Goal: Find specific page/section: Locate a particular part of the current website

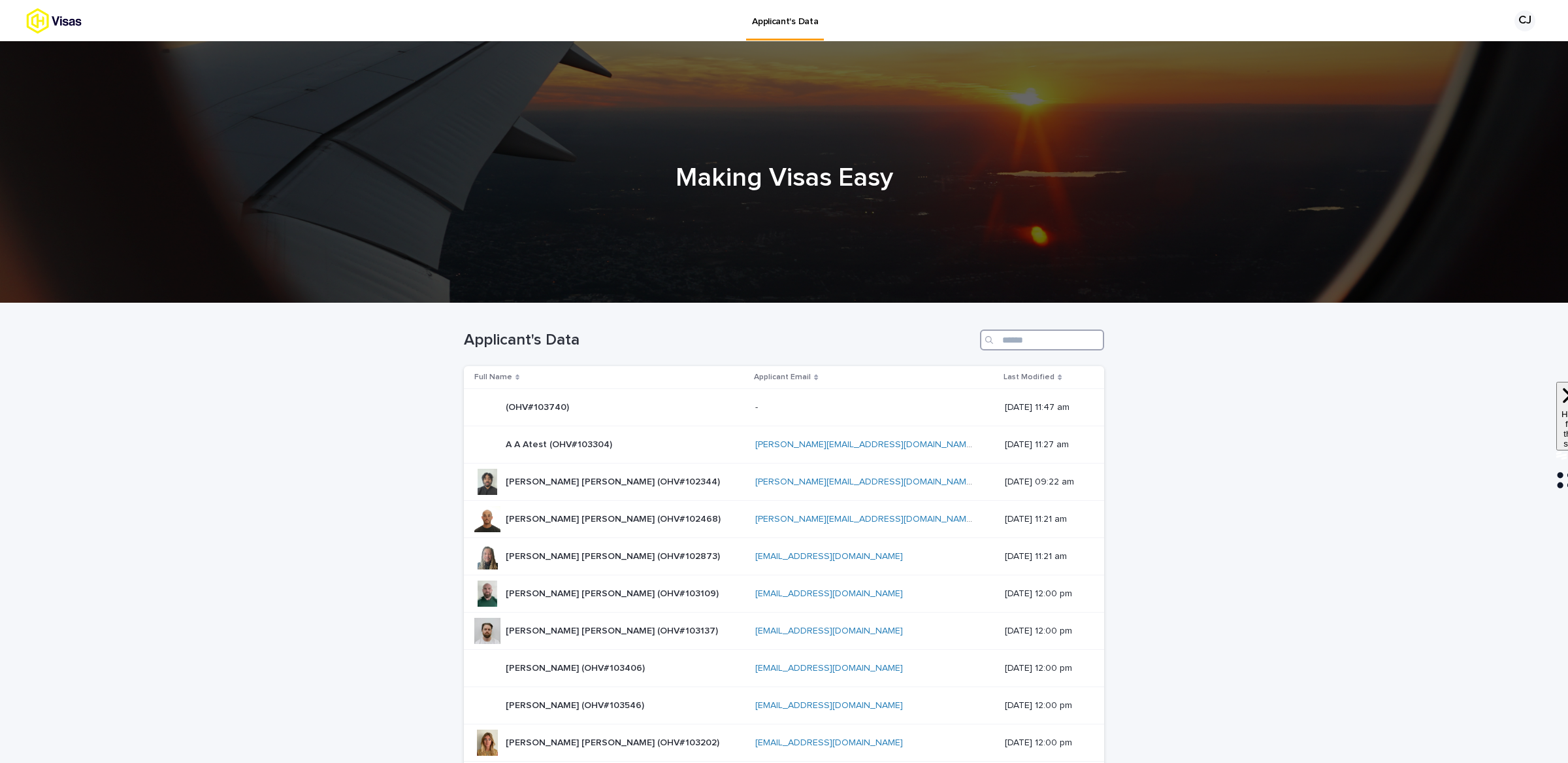
click at [1031, 337] on input "Search" at bounding box center [1042, 340] width 124 height 21
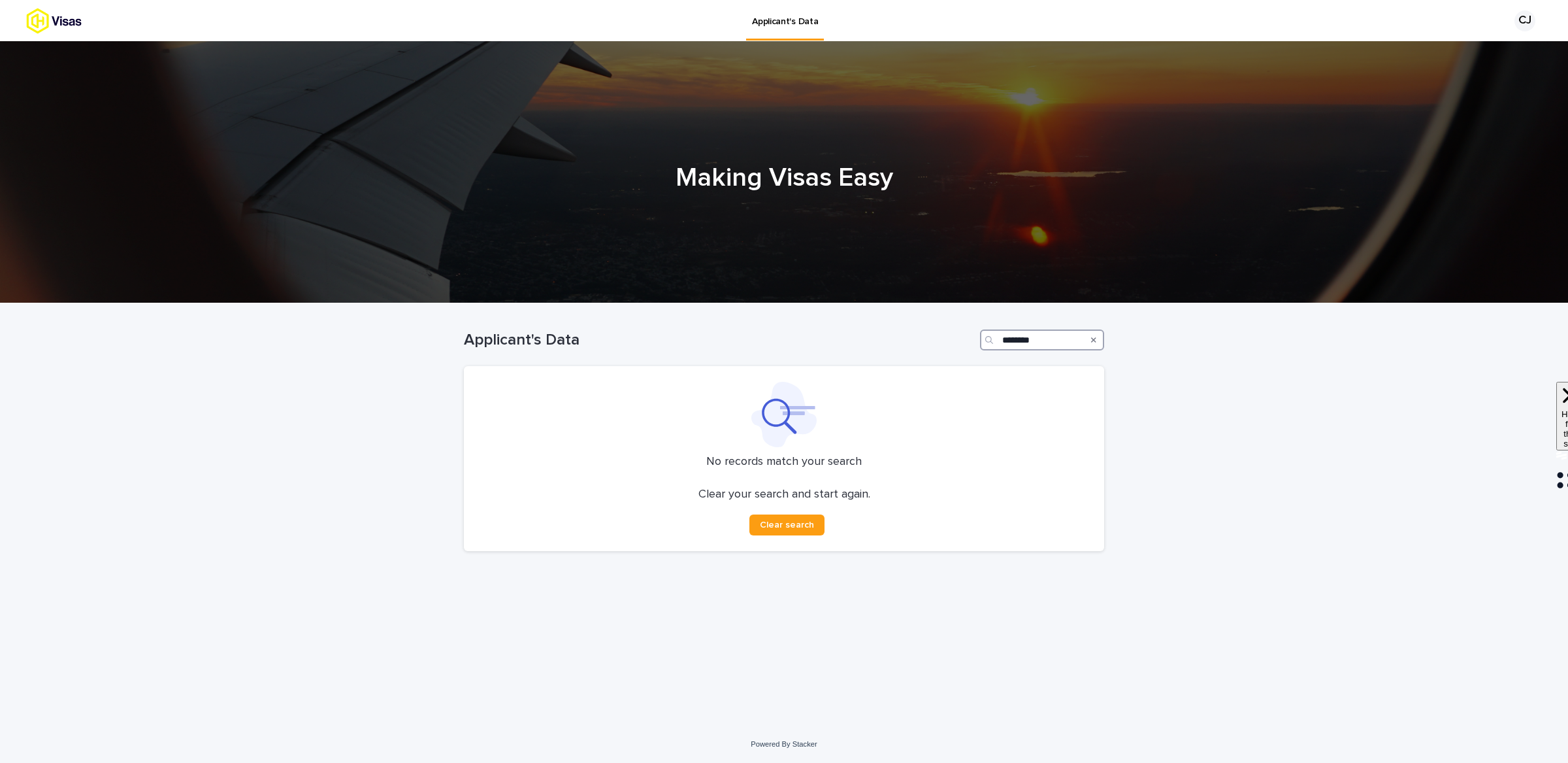
click at [1010, 331] on input "********" at bounding box center [1042, 340] width 124 height 21
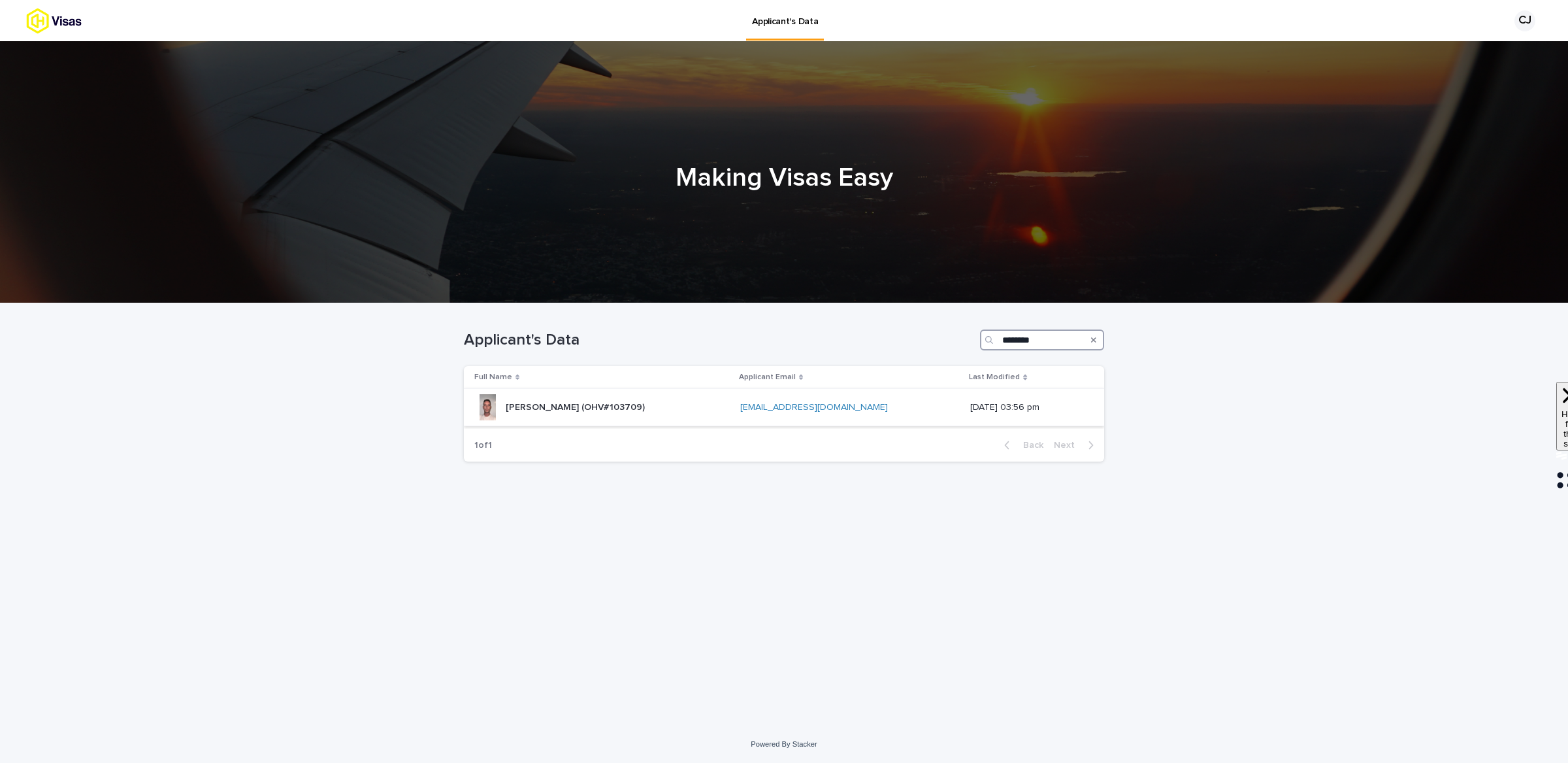
type input "********"
click at [647, 409] on p "[PERSON_NAME] (OHV#103709)" at bounding box center [577, 406] width 142 height 14
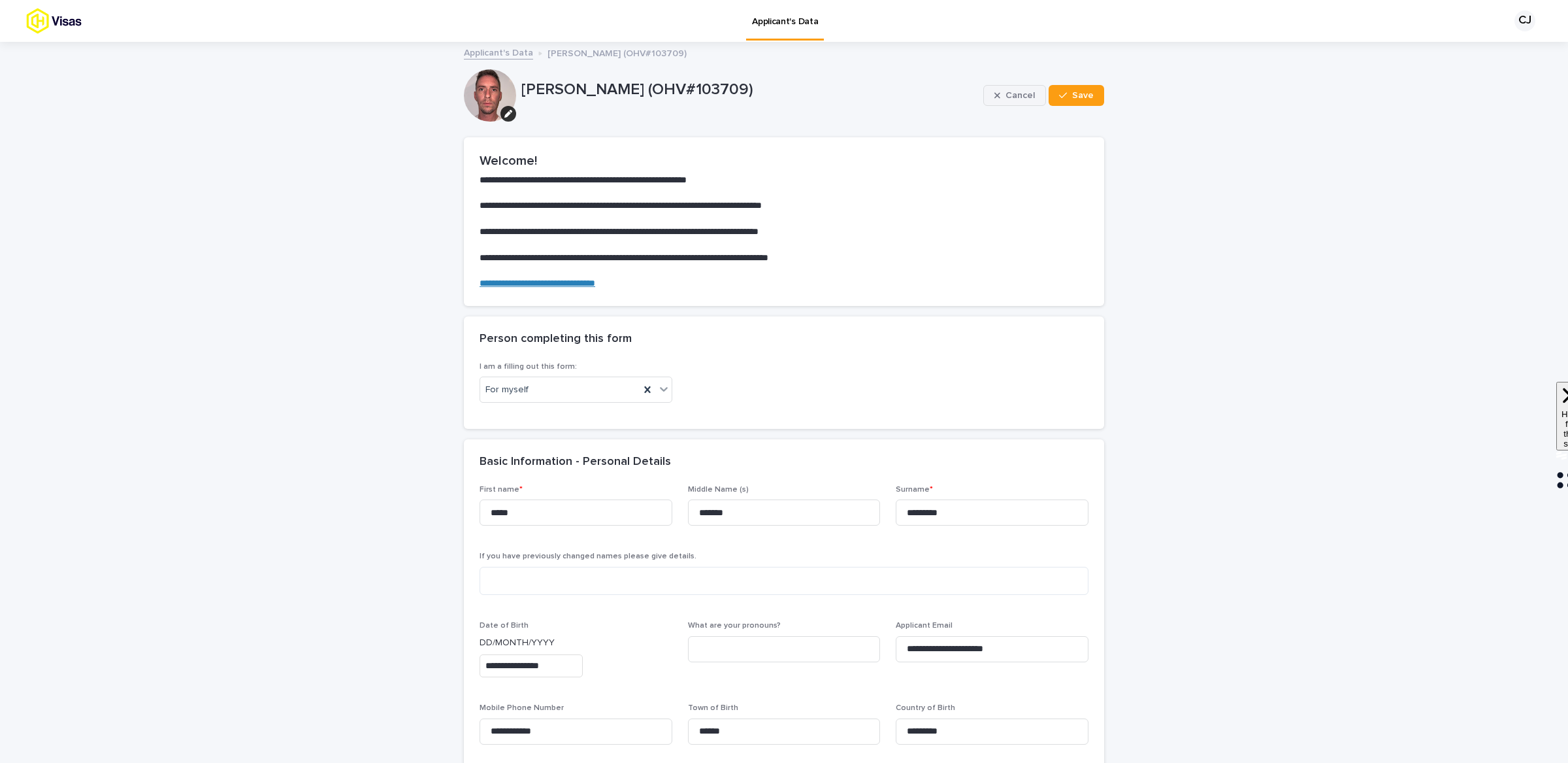
click at [1018, 97] on span "Cancel" at bounding box center [1020, 95] width 29 height 9
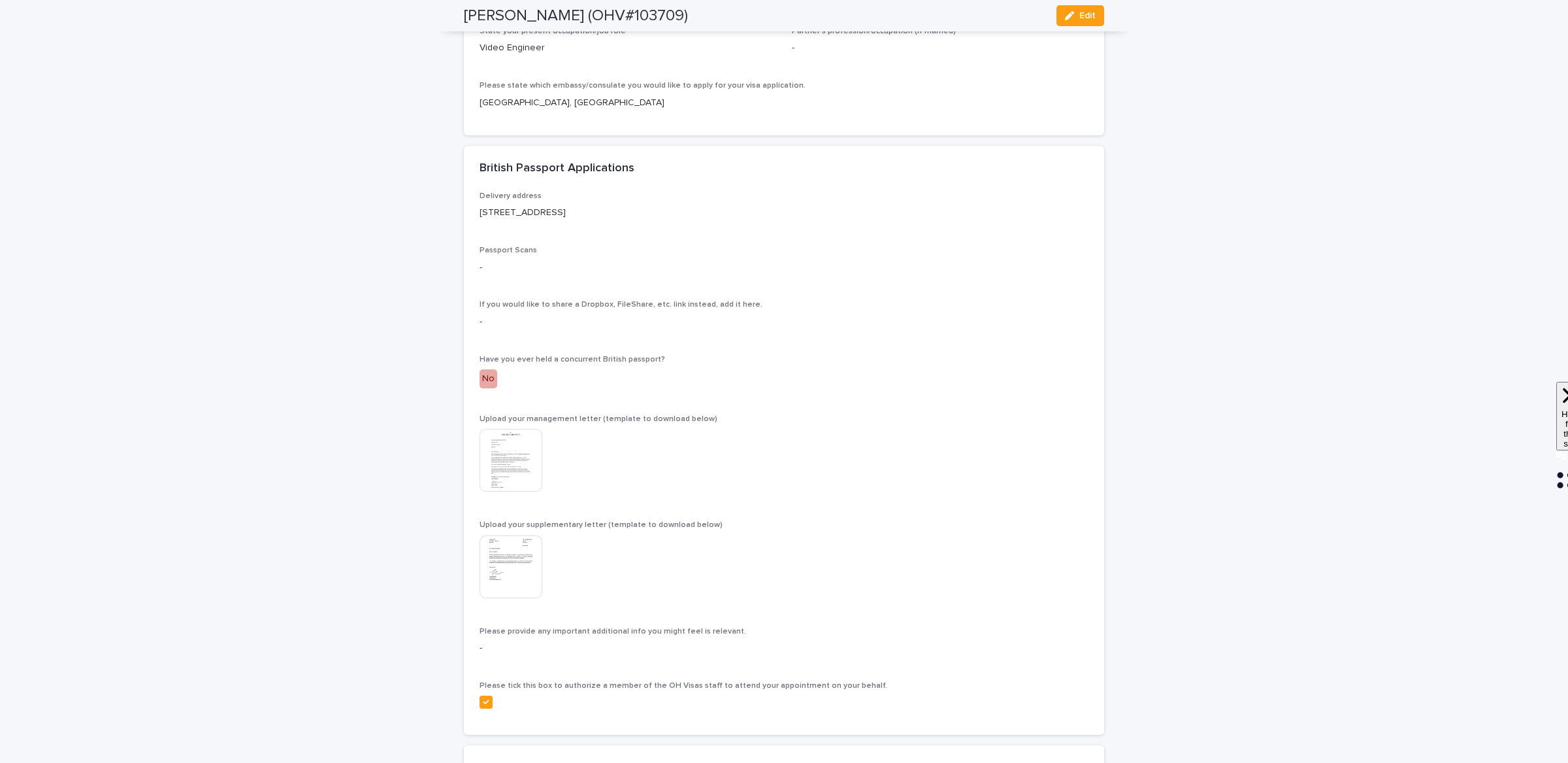
scroll to position [3753, 0]
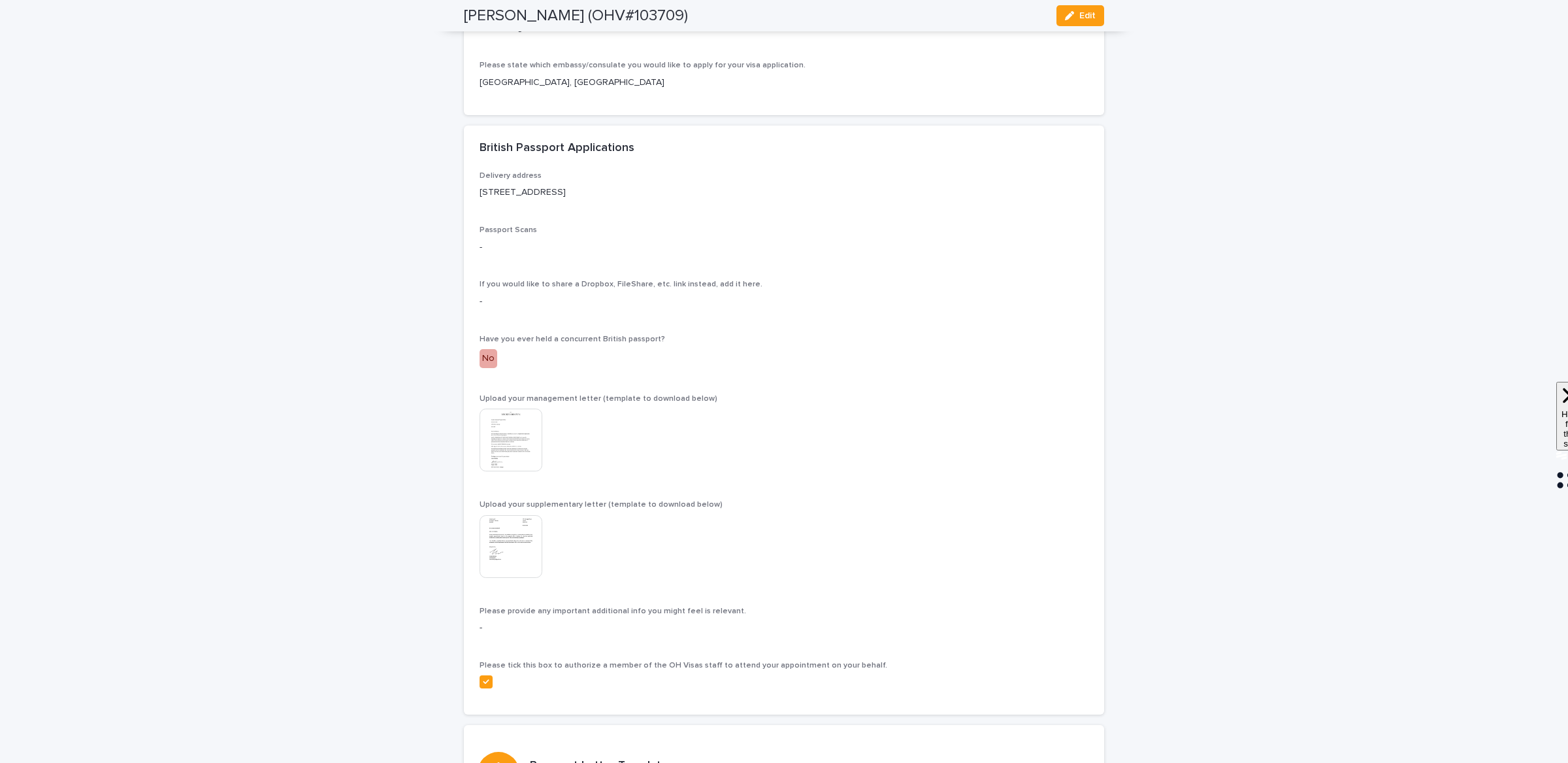
click at [519, 463] on img at bounding box center [511, 440] width 63 height 63
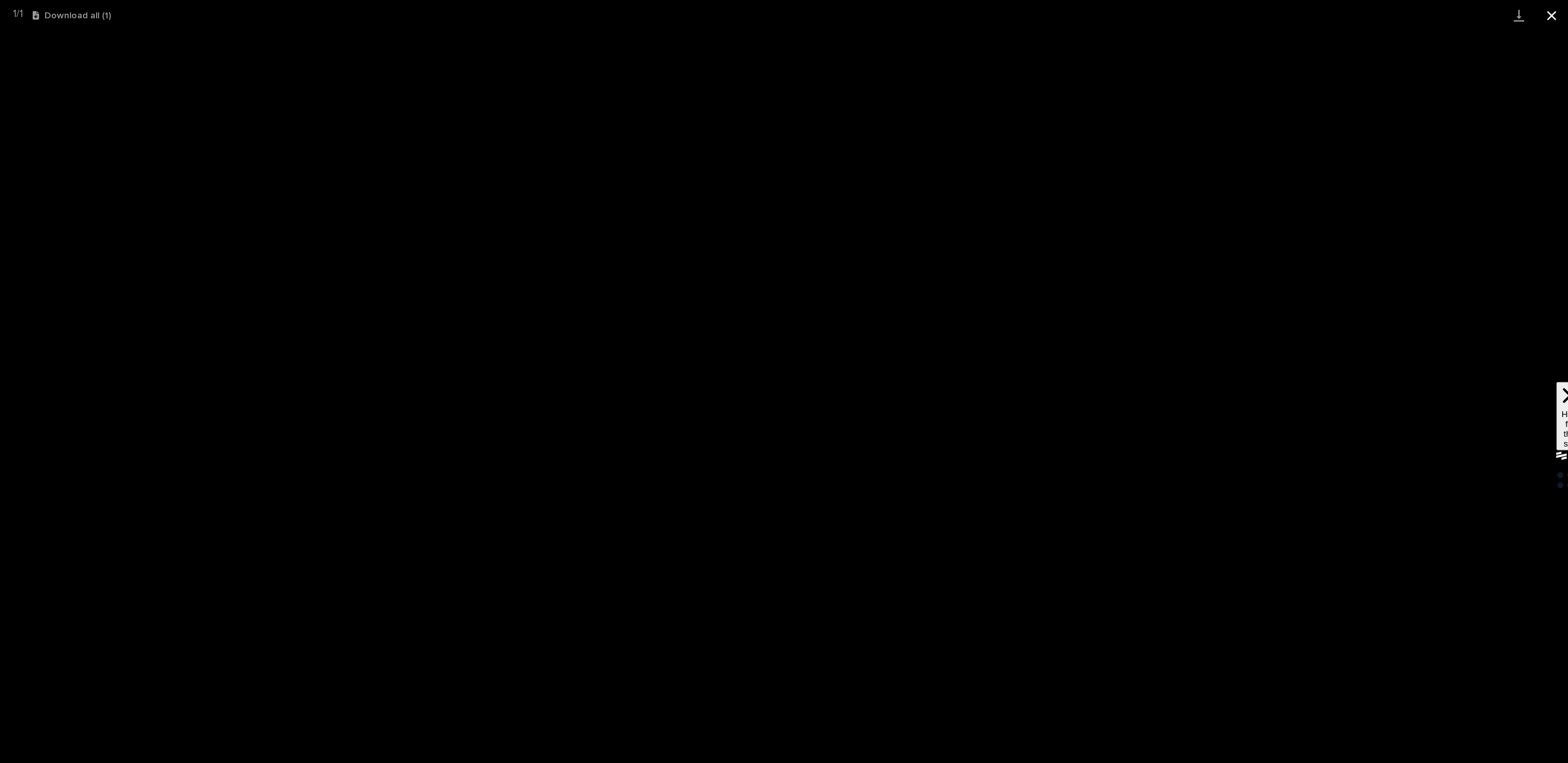
click at [1543, 21] on button "Close gallery" at bounding box center [1552, 15] width 33 height 31
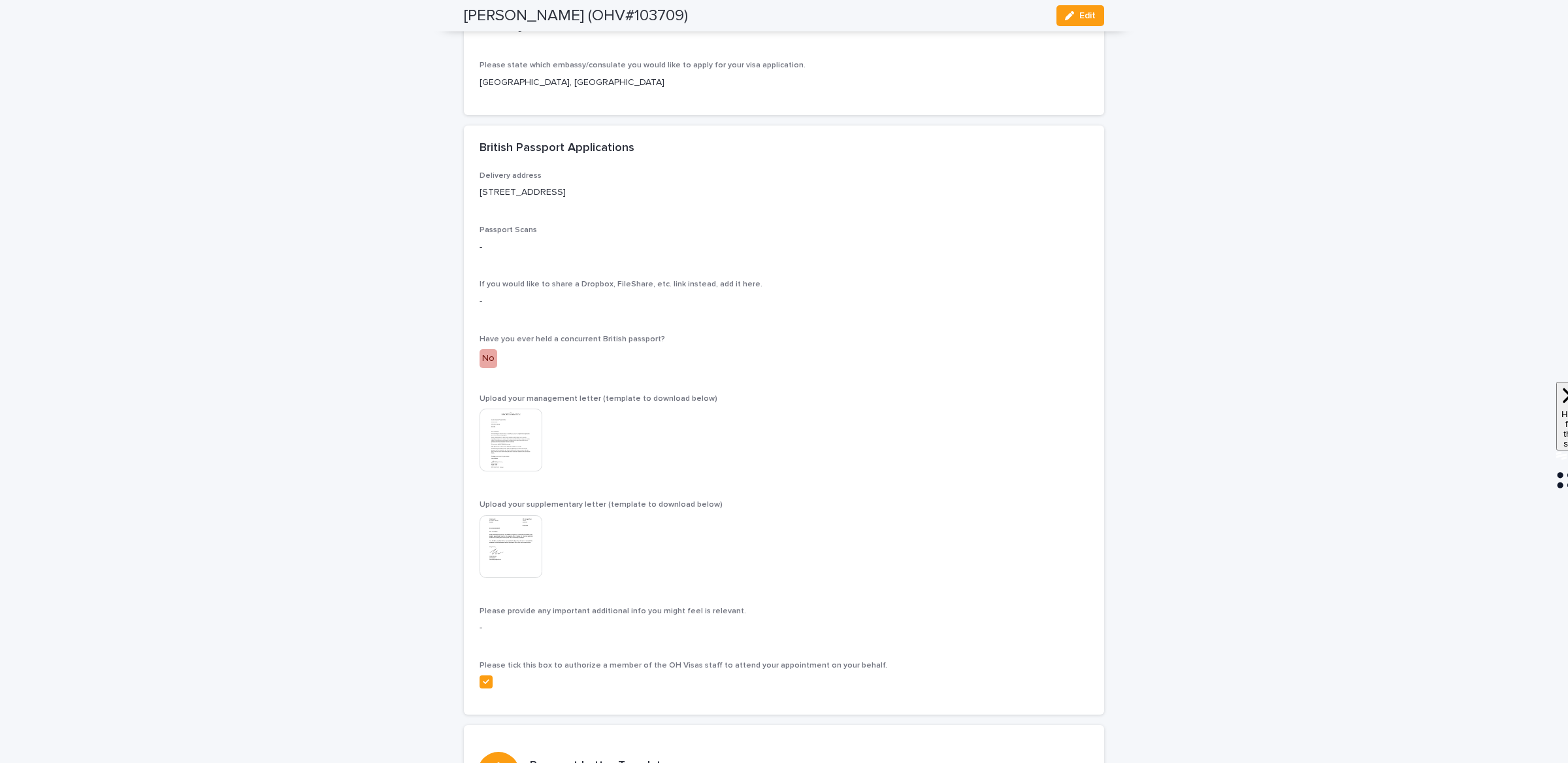
click at [489, 572] on img at bounding box center [511, 546] width 63 height 63
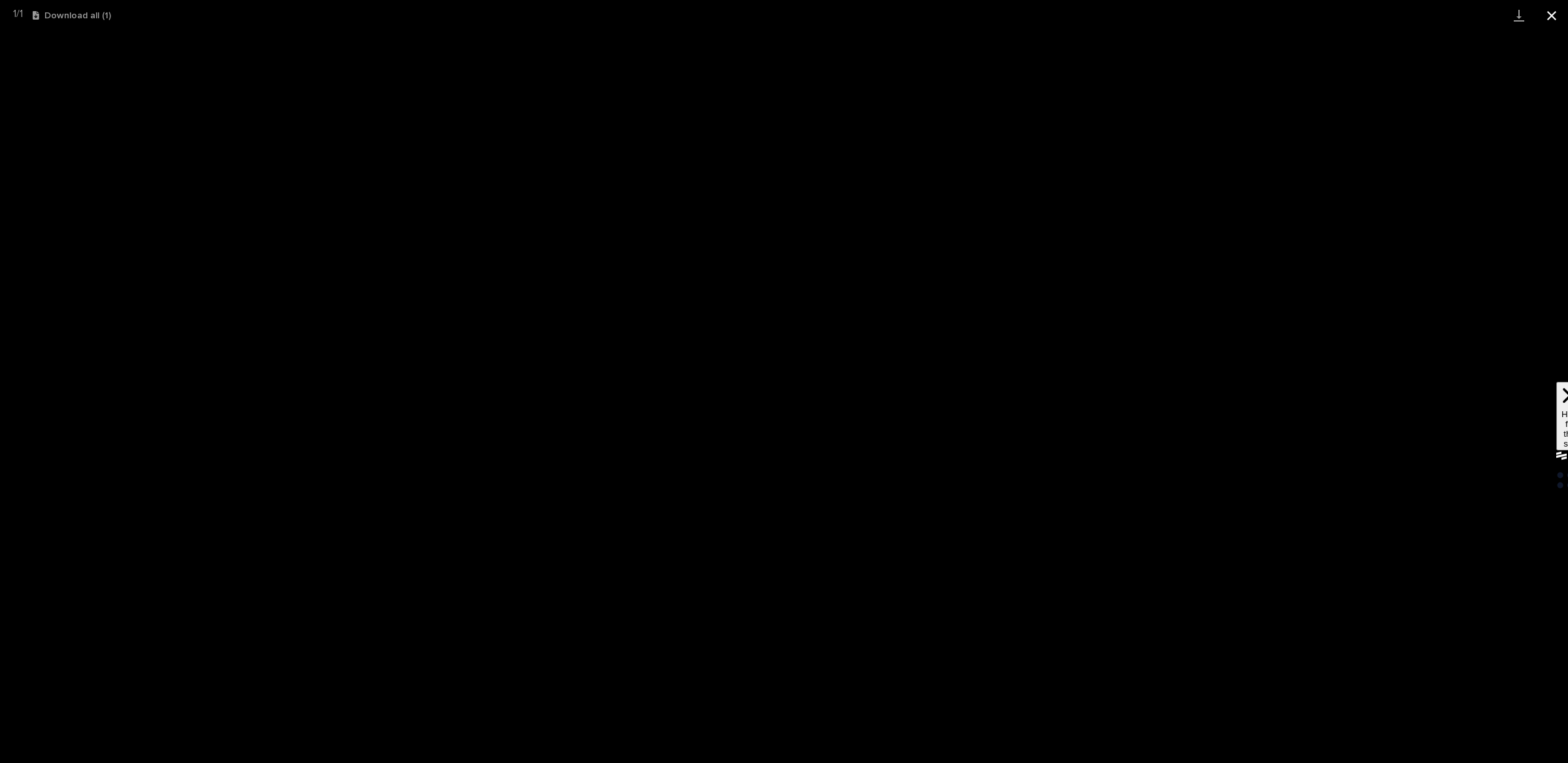
click at [1548, 16] on button "Close gallery" at bounding box center [1552, 15] width 33 height 31
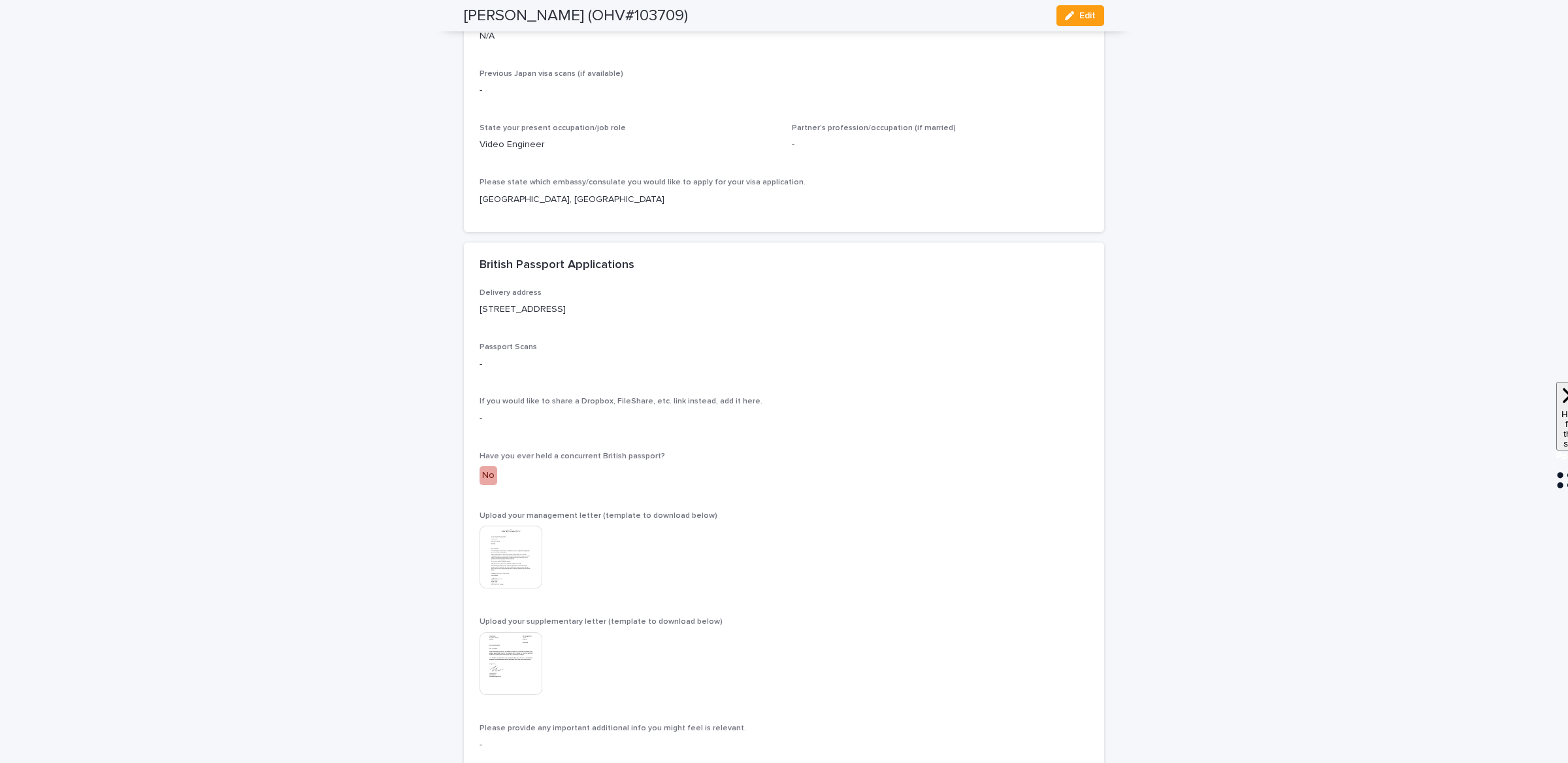
scroll to position [3775, 0]
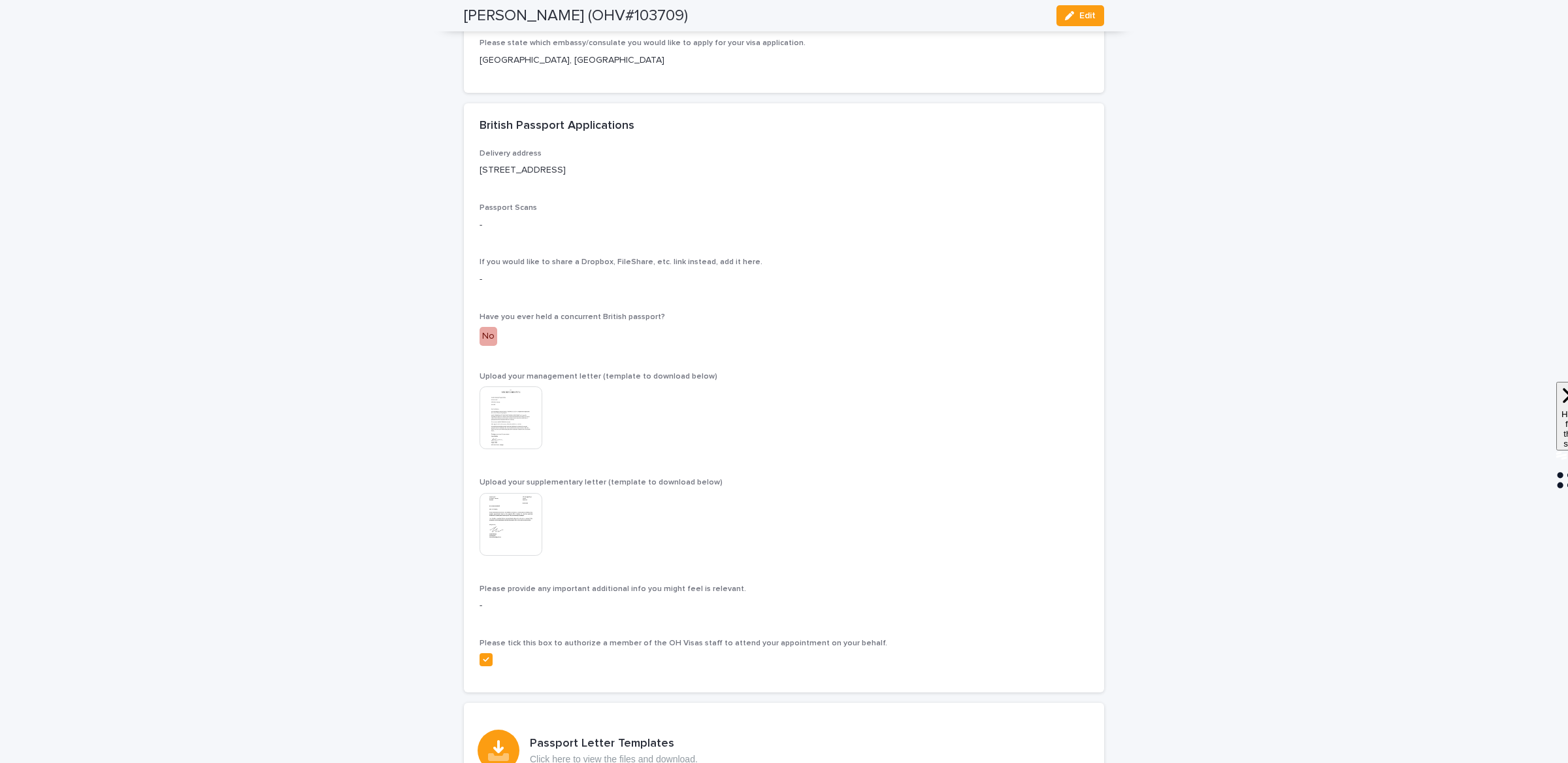
click at [515, 445] on img at bounding box center [511, 418] width 63 height 63
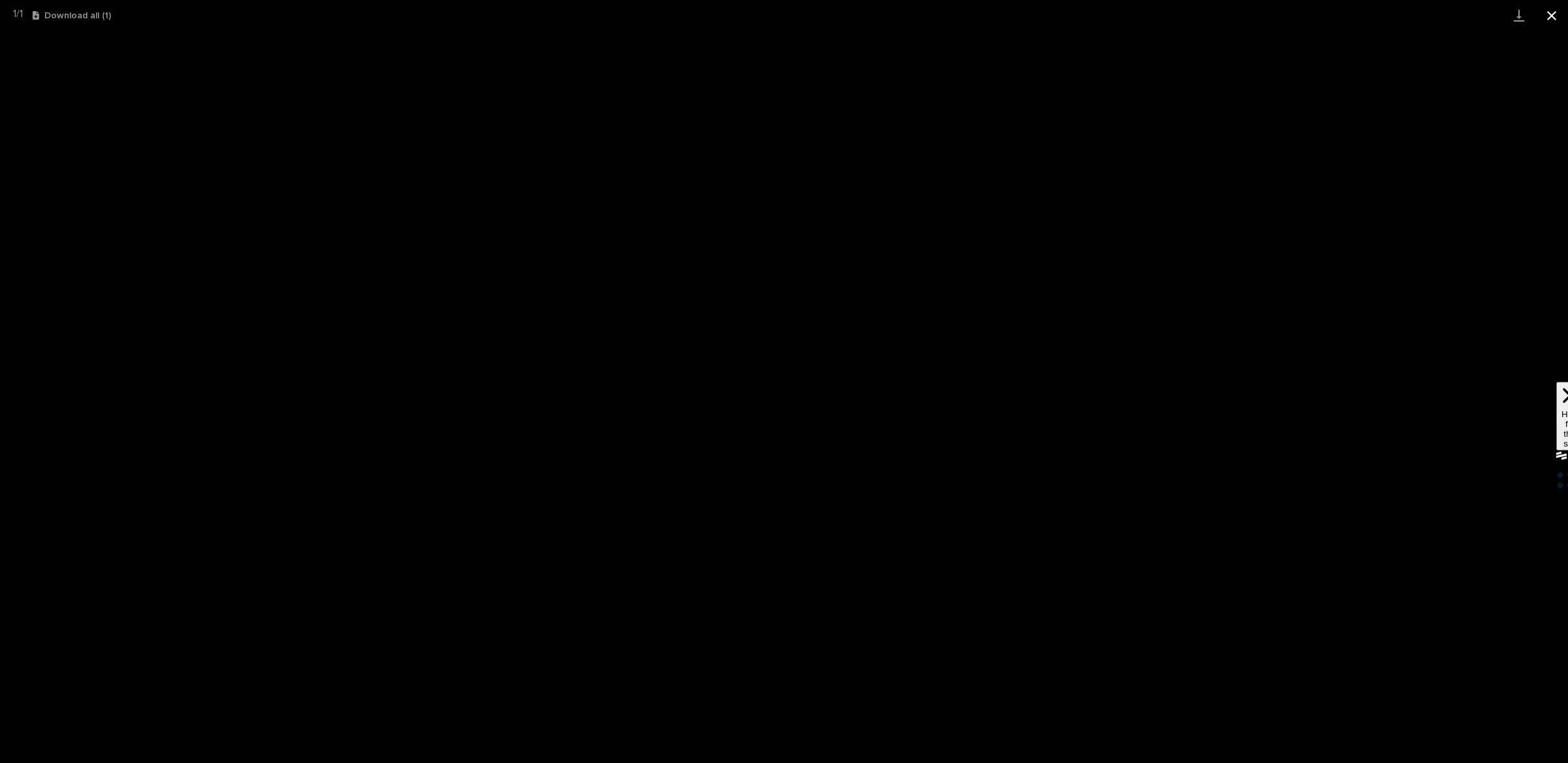
click at [1556, 16] on button "Close gallery" at bounding box center [1552, 15] width 33 height 31
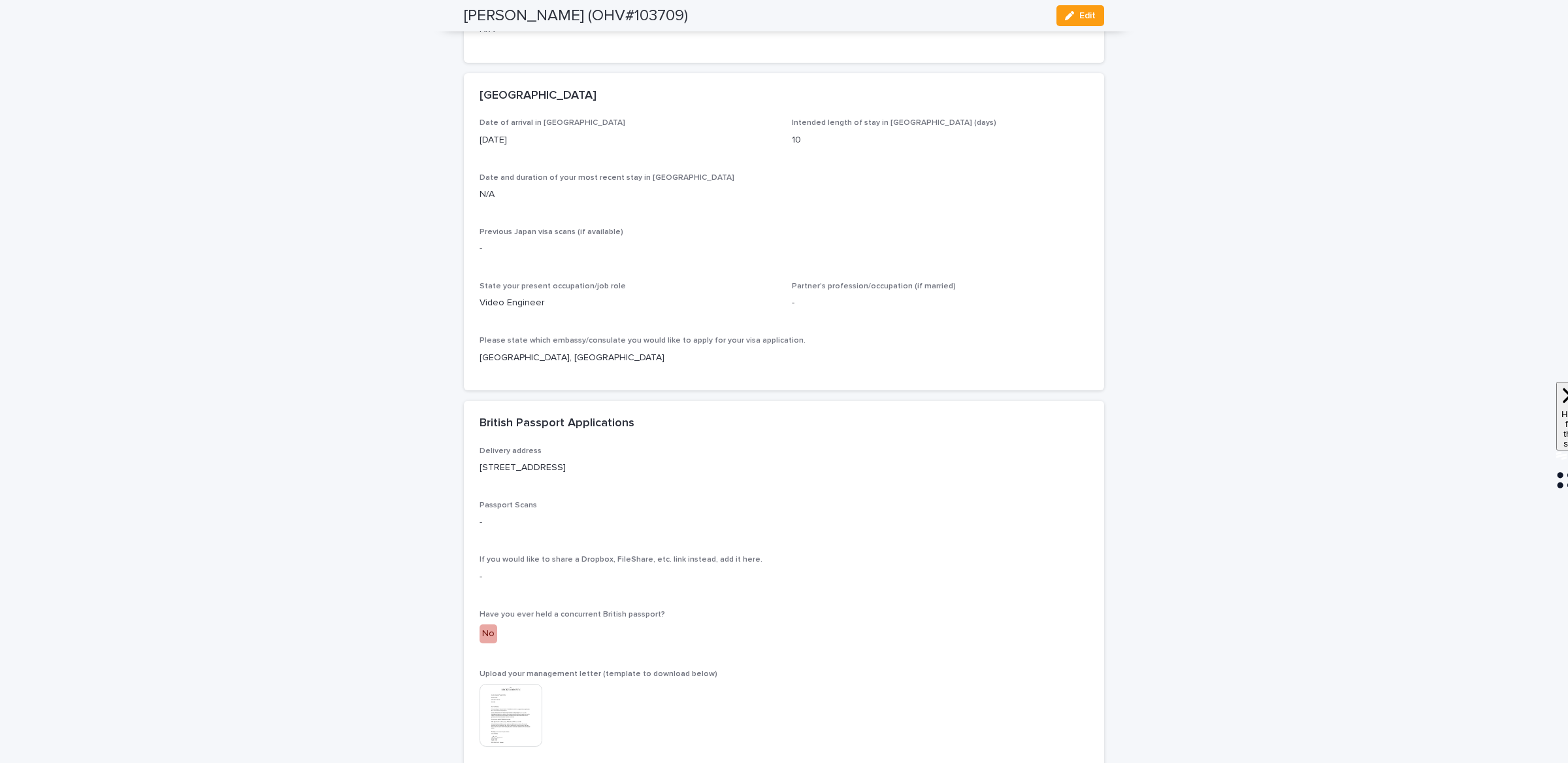
scroll to position [3455, 0]
